Goal: Task Accomplishment & Management: Manage account settings

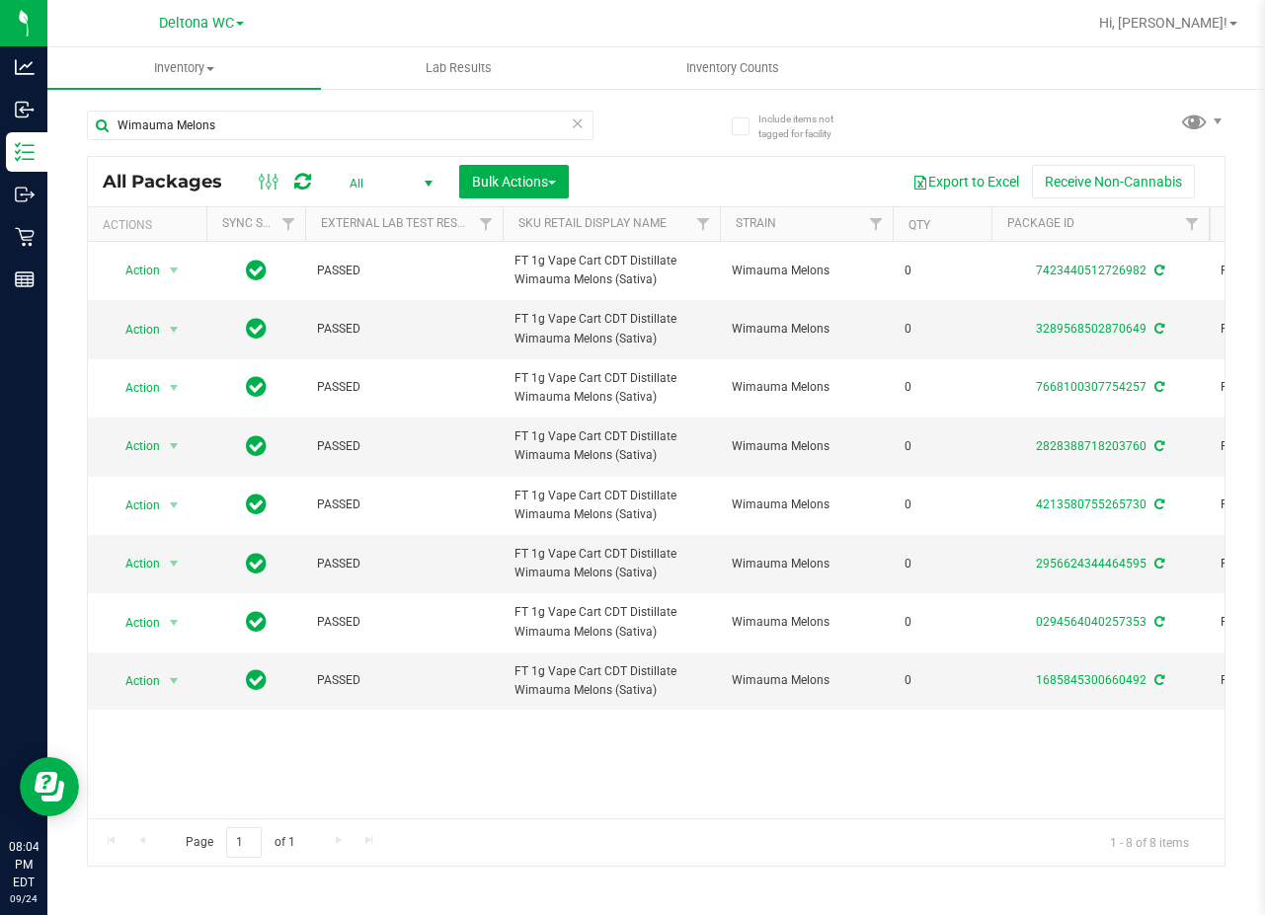
scroll to position [0, 890]
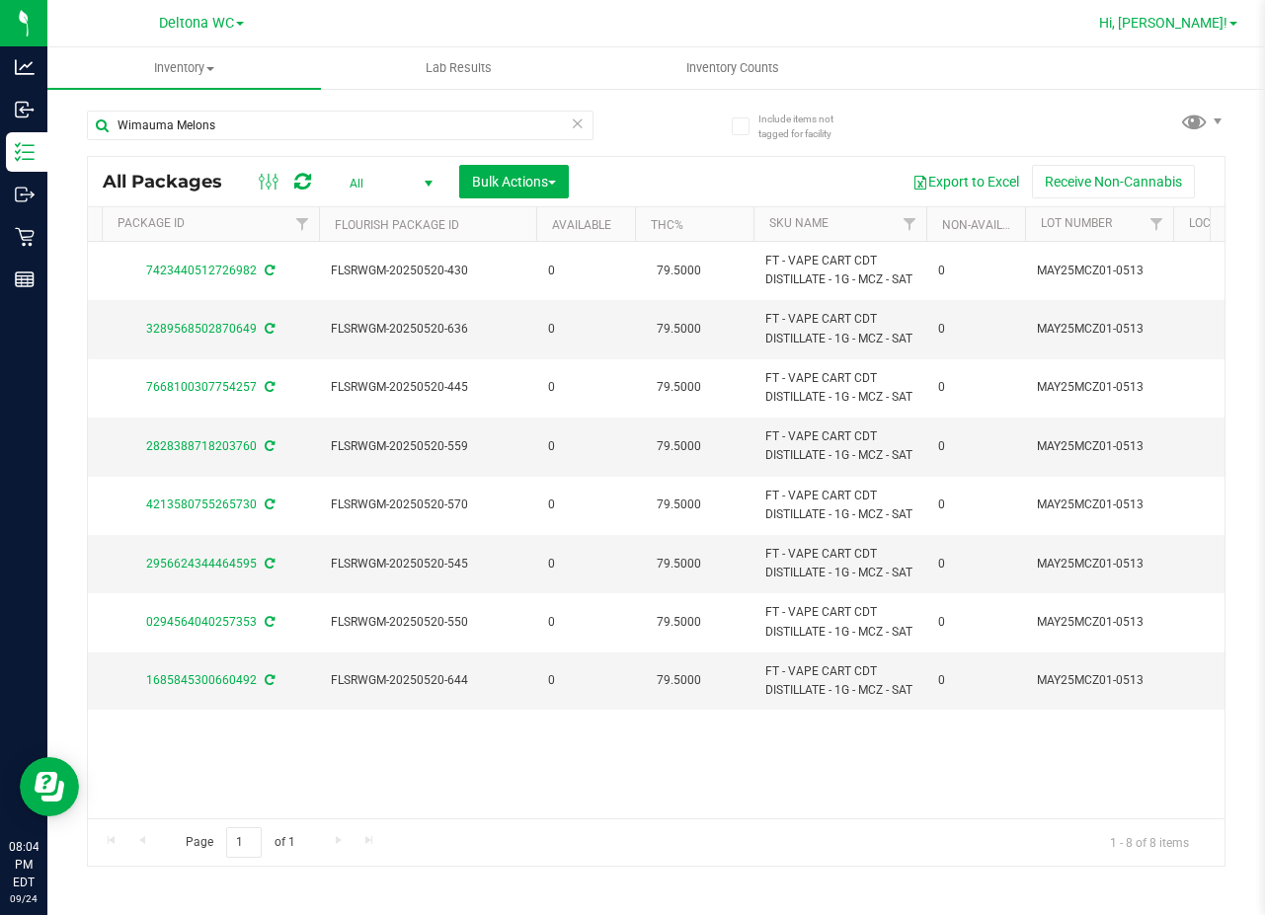
click at [1195, 24] on span "Hi, [PERSON_NAME]!" at bounding box center [1163, 23] width 128 height 16
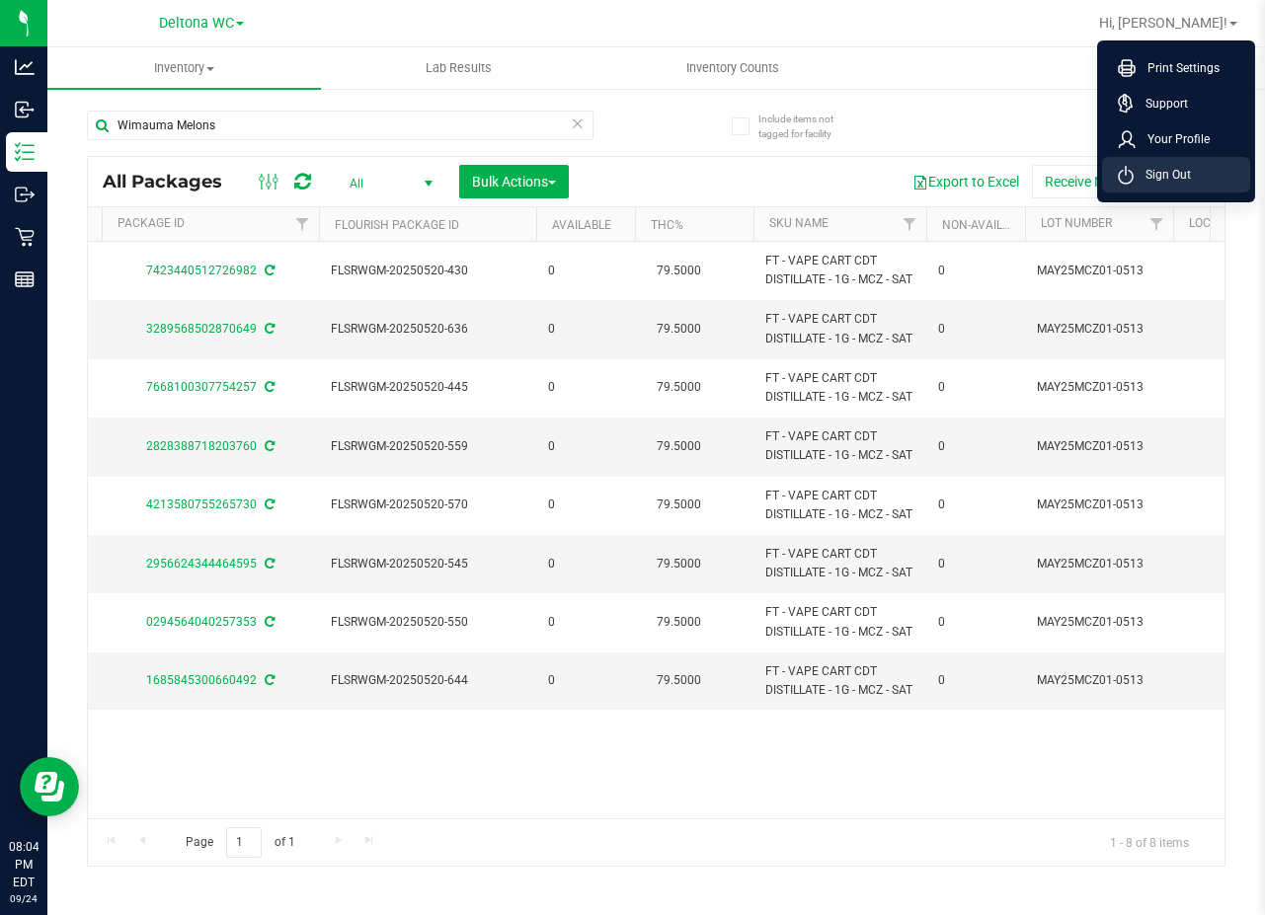
click at [1155, 171] on span "Sign Out" at bounding box center [1161, 175] width 57 height 20
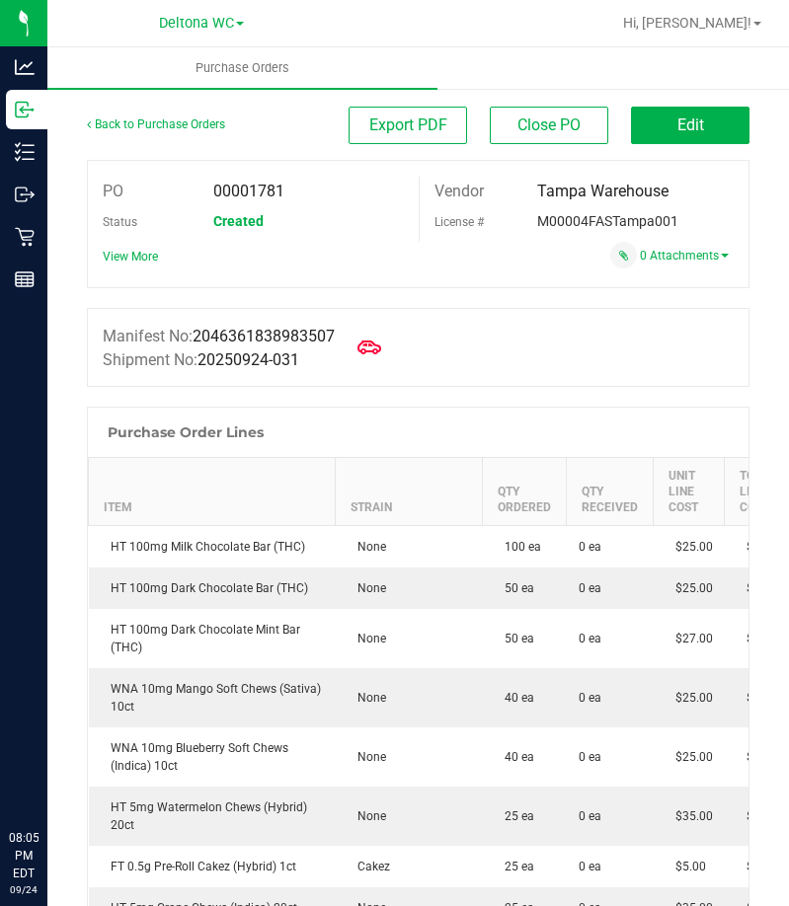
click at [723, 18] on span "Hi, [PERSON_NAME]!" at bounding box center [687, 23] width 128 height 16
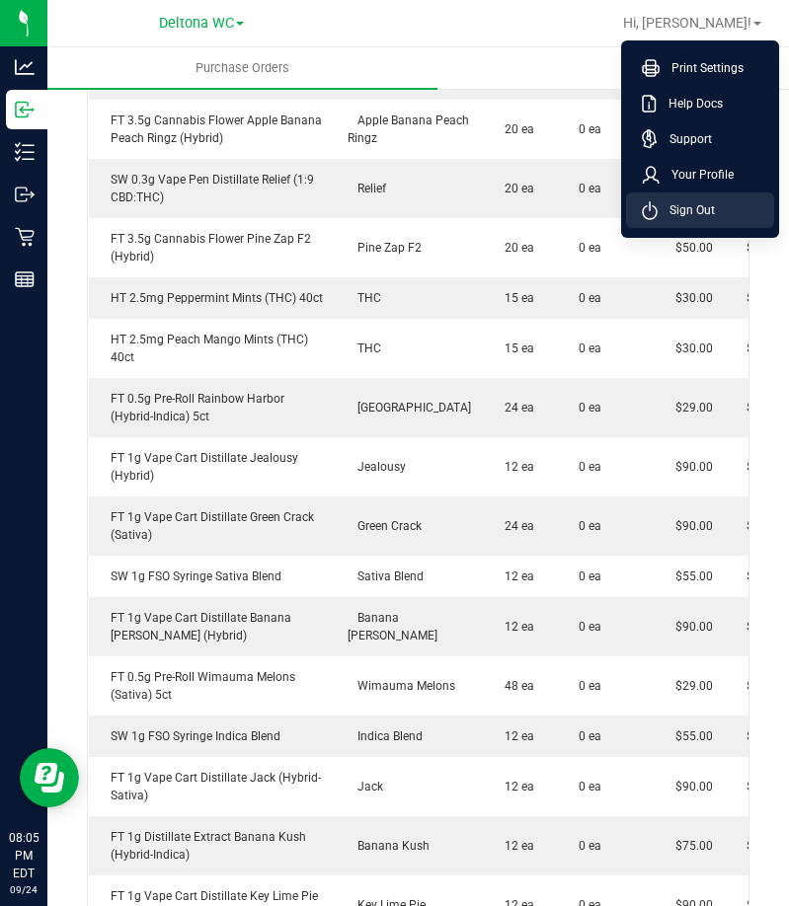
click at [675, 200] on span "Sign Out" at bounding box center [686, 210] width 57 height 20
